Goal: Find specific page/section: Find specific page/section

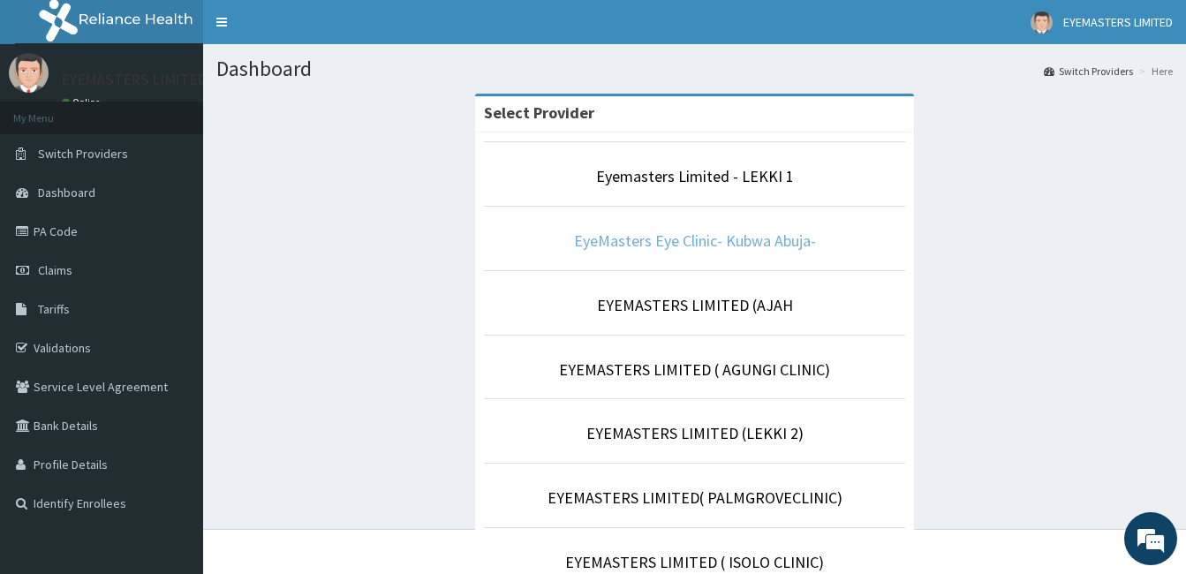
click at [640, 248] on link "EyeMasters Eye Clinic- Kubwa Abuja-" at bounding box center [695, 241] width 242 height 20
click at [708, 240] on link "EyeMasters Eye Clinic- Kubwa Abuja-" at bounding box center [695, 241] width 242 height 20
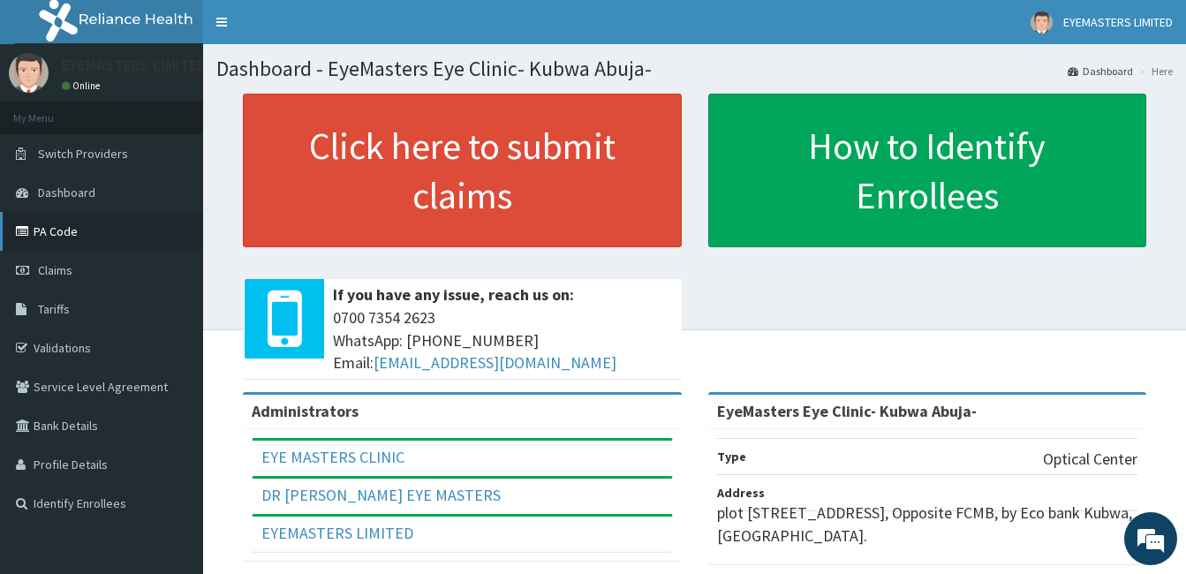
click at [147, 222] on link "PA Code" at bounding box center [101, 231] width 203 height 39
